Goal: Task Accomplishment & Management: Manage account settings

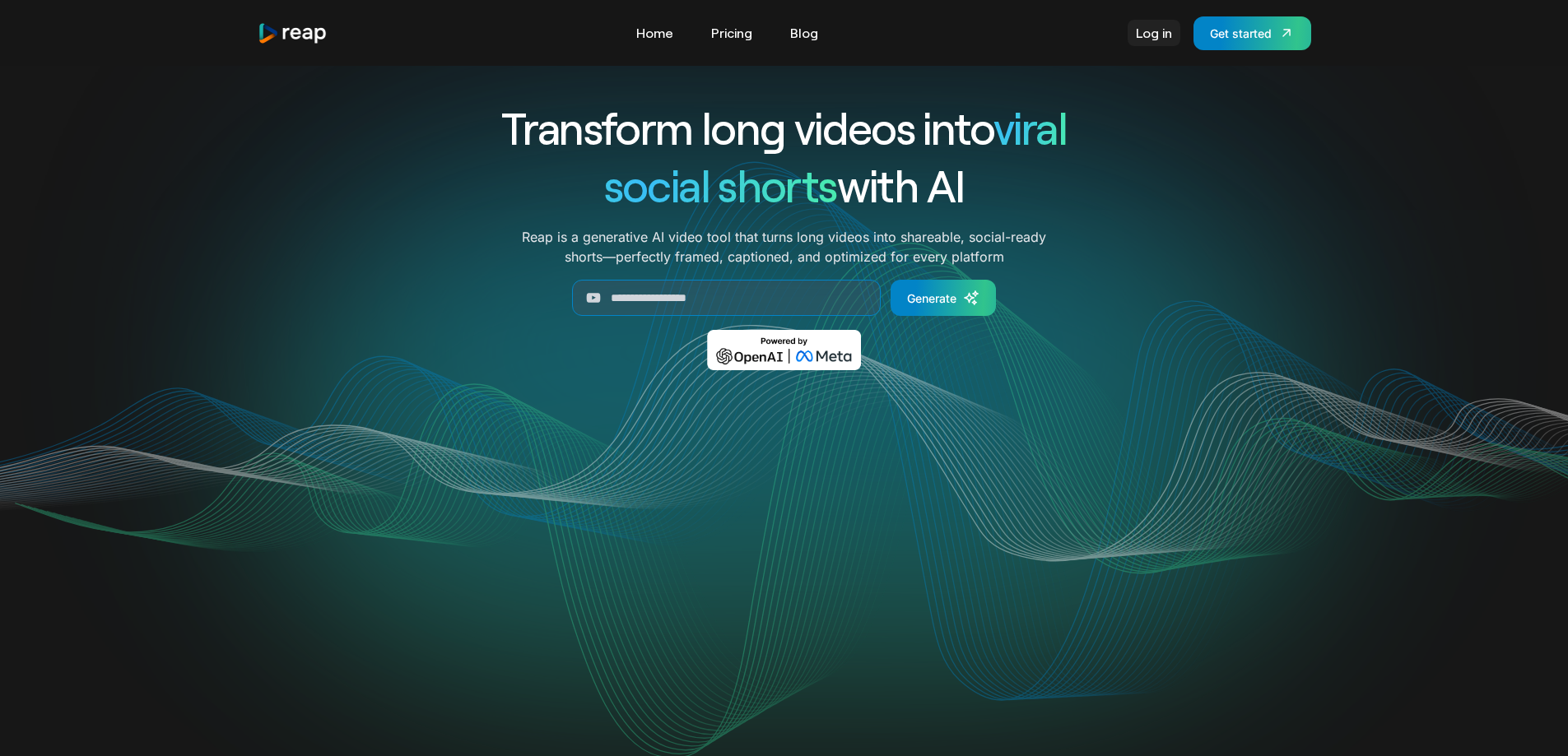
click at [1142, 37] on link "Log in" at bounding box center [1154, 33] width 53 height 26
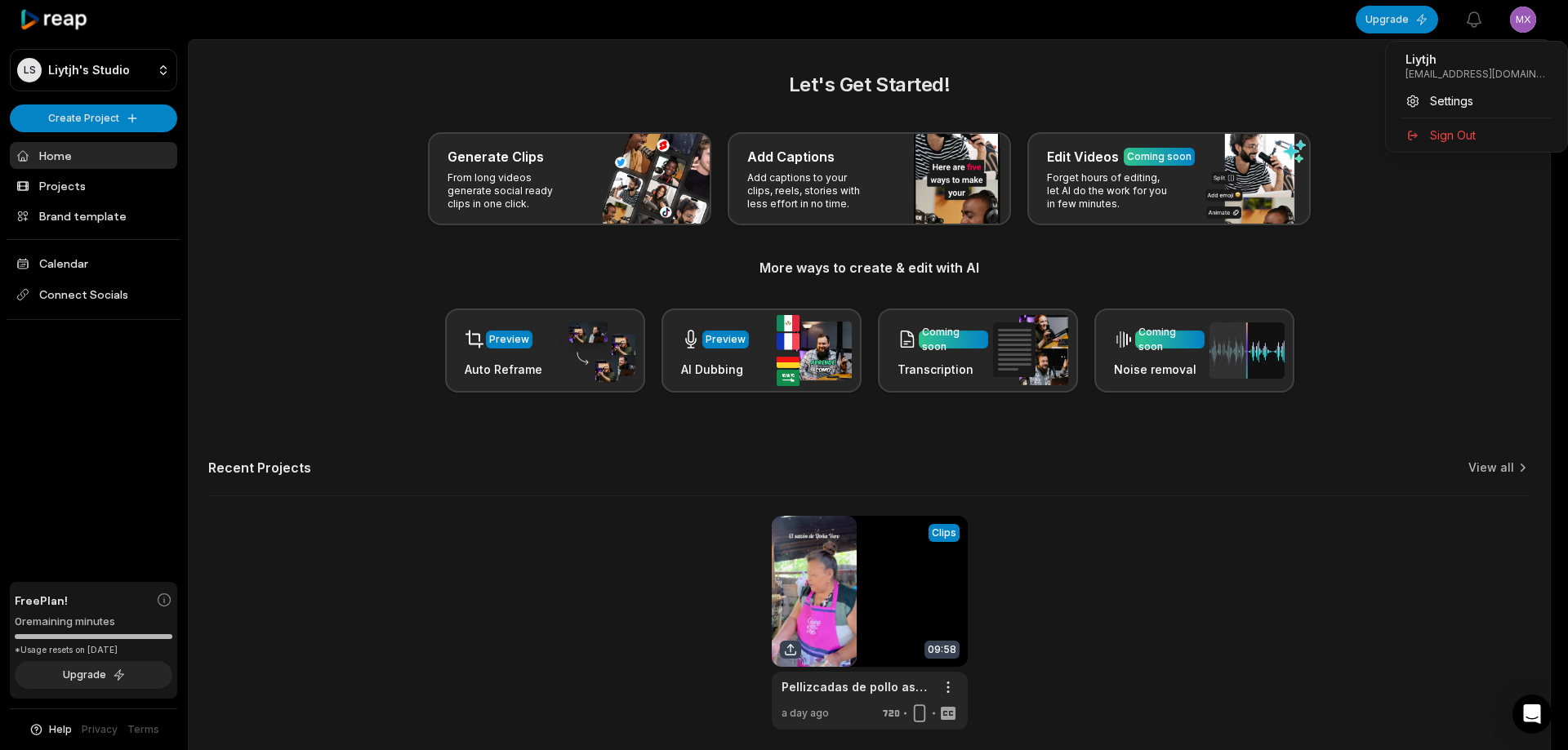
click at [1523, 28] on html "LS Liytjh's Studio Create Project Home Projects Brand template Calendar Connect…" at bounding box center [784, 375] width 1568 height 750
click at [1477, 135] on div "Sign Out" at bounding box center [1476, 135] width 168 height 27
